Goal: Transaction & Acquisition: Purchase product/service

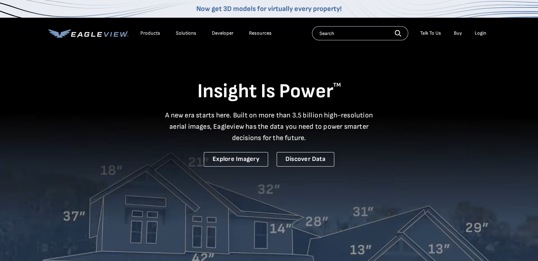
click at [480, 32] on div "Login" at bounding box center [481, 33] width 12 height 6
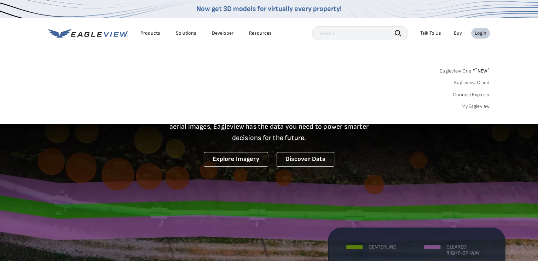
click at [480, 32] on div "Login" at bounding box center [481, 33] width 12 height 6
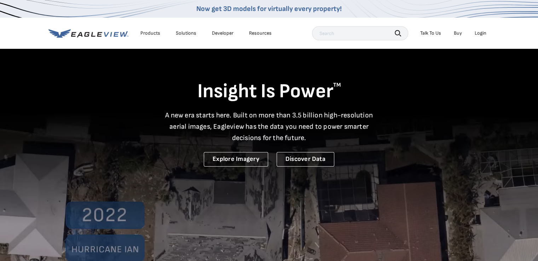
click at [480, 32] on div "Login" at bounding box center [481, 33] width 12 height 6
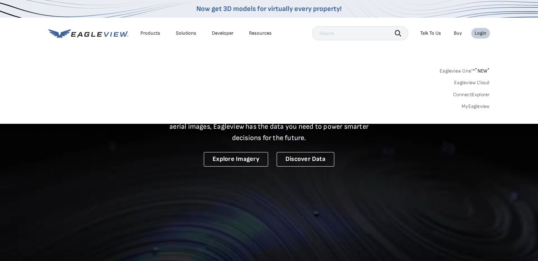
click at [110, 34] on icon at bounding box center [88, 33] width 80 height 9
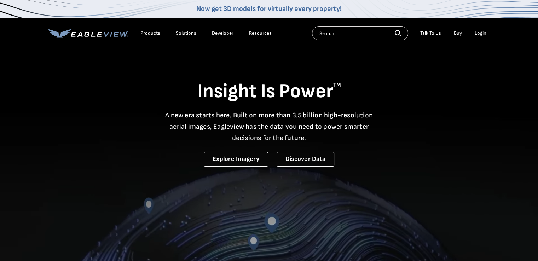
click at [481, 35] on div "Login" at bounding box center [481, 33] width 12 height 6
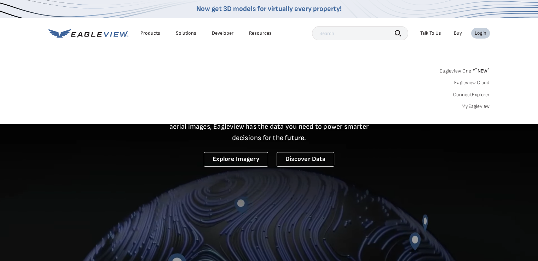
click at [475, 108] on link "MyEagleview" at bounding box center [476, 106] width 28 height 6
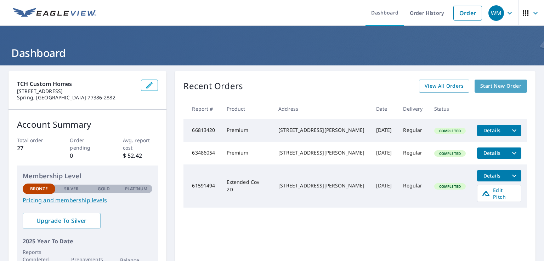
click at [491, 85] on span "Start New Order" at bounding box center [500, 86] width 41 height 9
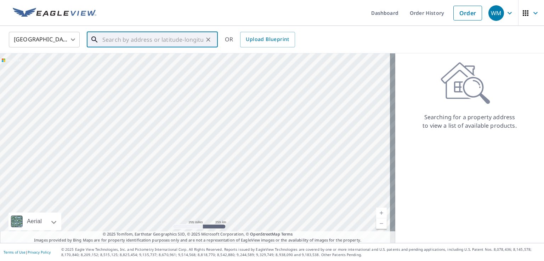
click at [127, 39] on input "text" at bounding box center [152, 40] width 101 height 20
click at [186, 42] on input "1915 spring forge" at bounding box center [152, 40] width 101 height 20
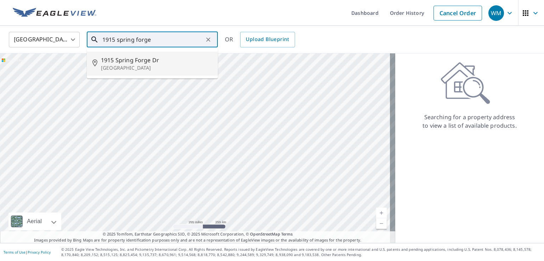
click at [140, 65] on p "Spring, TX 77373" at bounding box center [156, 67] width 111 height 7
type input "1915 Spring Forge Dr Spring, TX 77373"
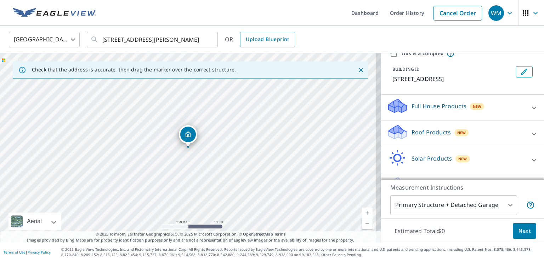
scroll to position [52, 0]
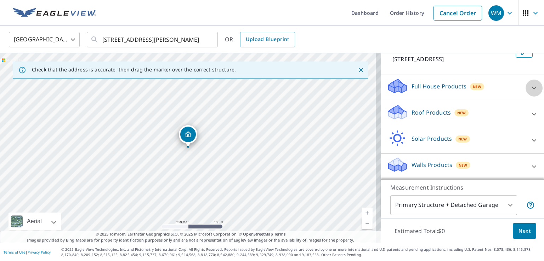
click at [530, 88] on icon at bounding box center [534, 88] width 8 height 8
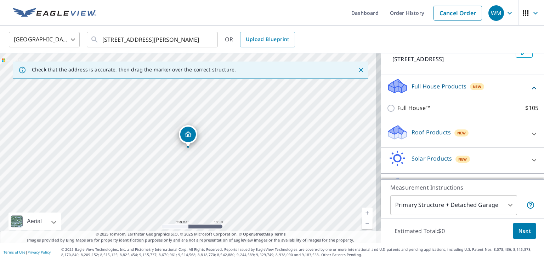
click at [532, 88] on icon at bounding box center [534, 88] width 4 height 2
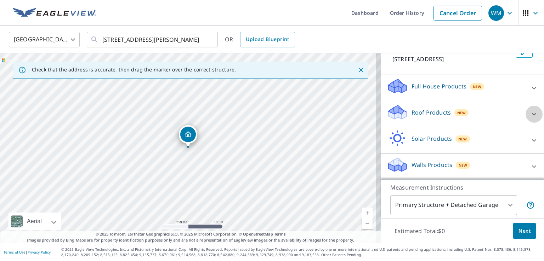
click at [532, 113] on icon at bounding box center [534, 114] width 4 height 2
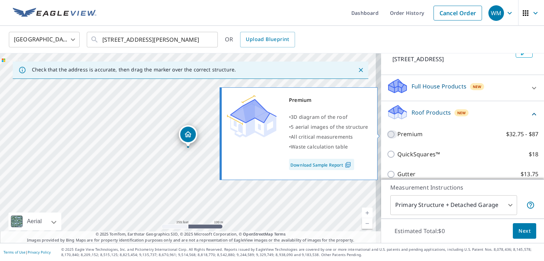
click at [387, 133] on input "Premium $32.75 - $87" at bounding box center [392, 134] width 11 height 8
checkbox input "true"
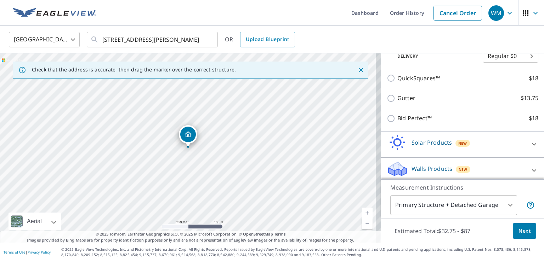
scroll to position [154, 0]
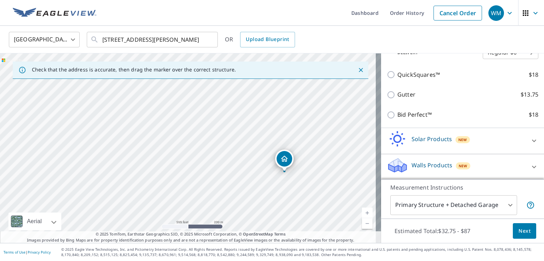
click at [518, 232] on span "Next" at bounding box center [524, 231] width 12 height 9
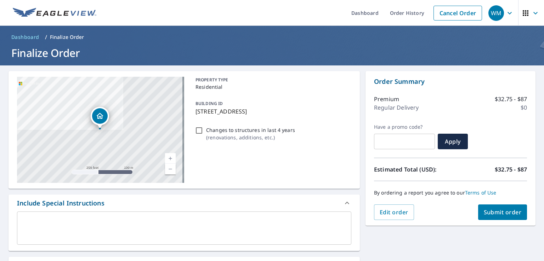
click at [504, 212] on span "Submit order" at bounding box center [503, 213] width 38 height 8
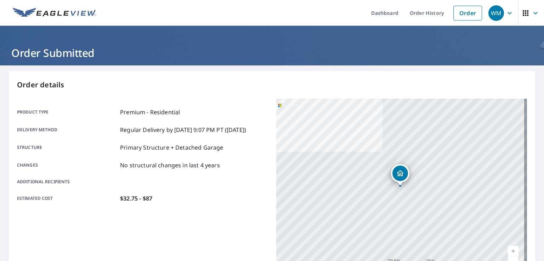
scroll to position [142, 0]
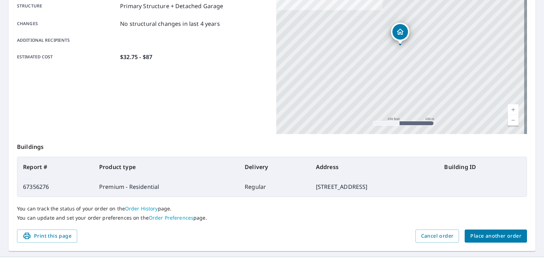
click at [48, 235] on span "Print this page" at bounding box center [47, 236] width 49 height 9
